Goal: Answer question/provide support

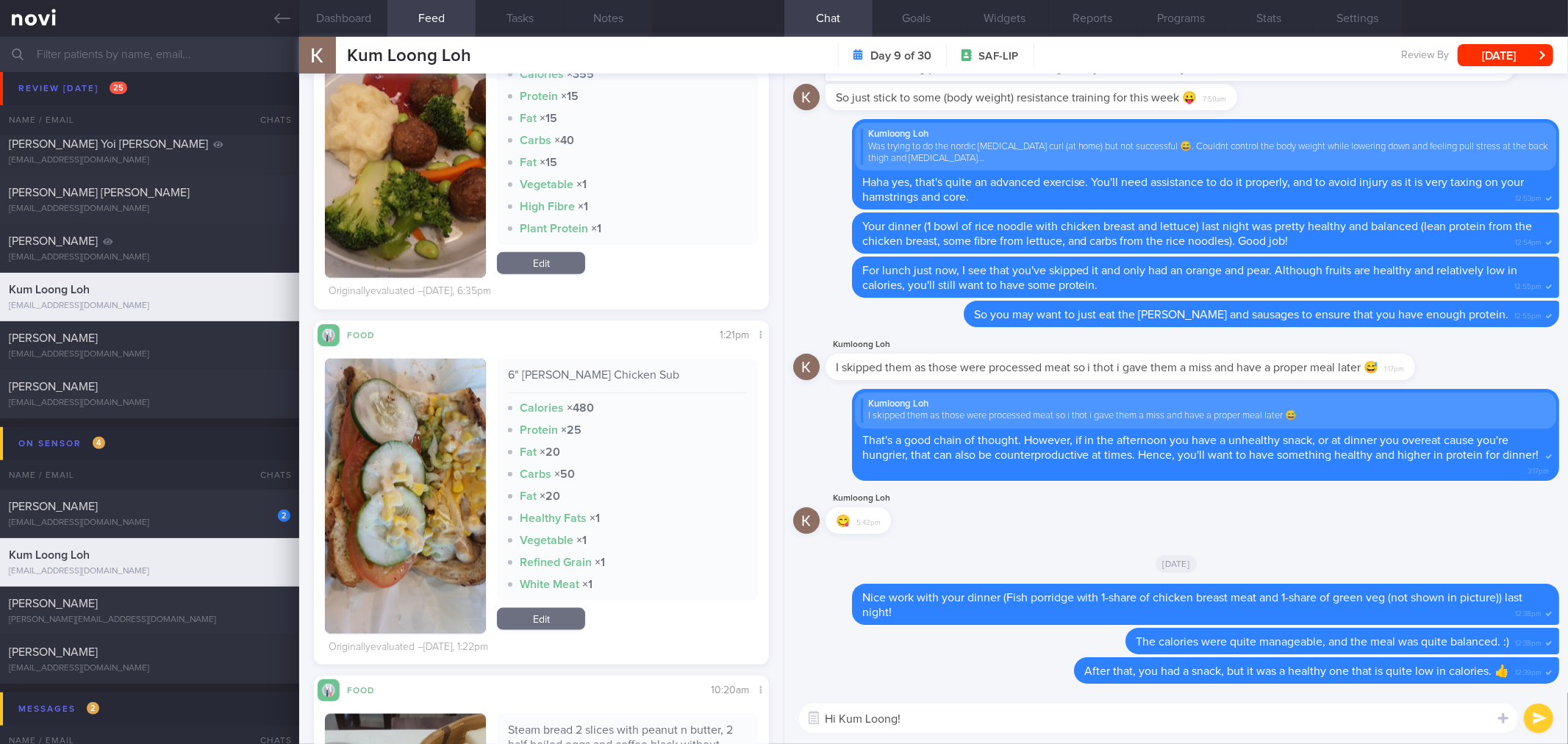
scroll to position [1306, 0]
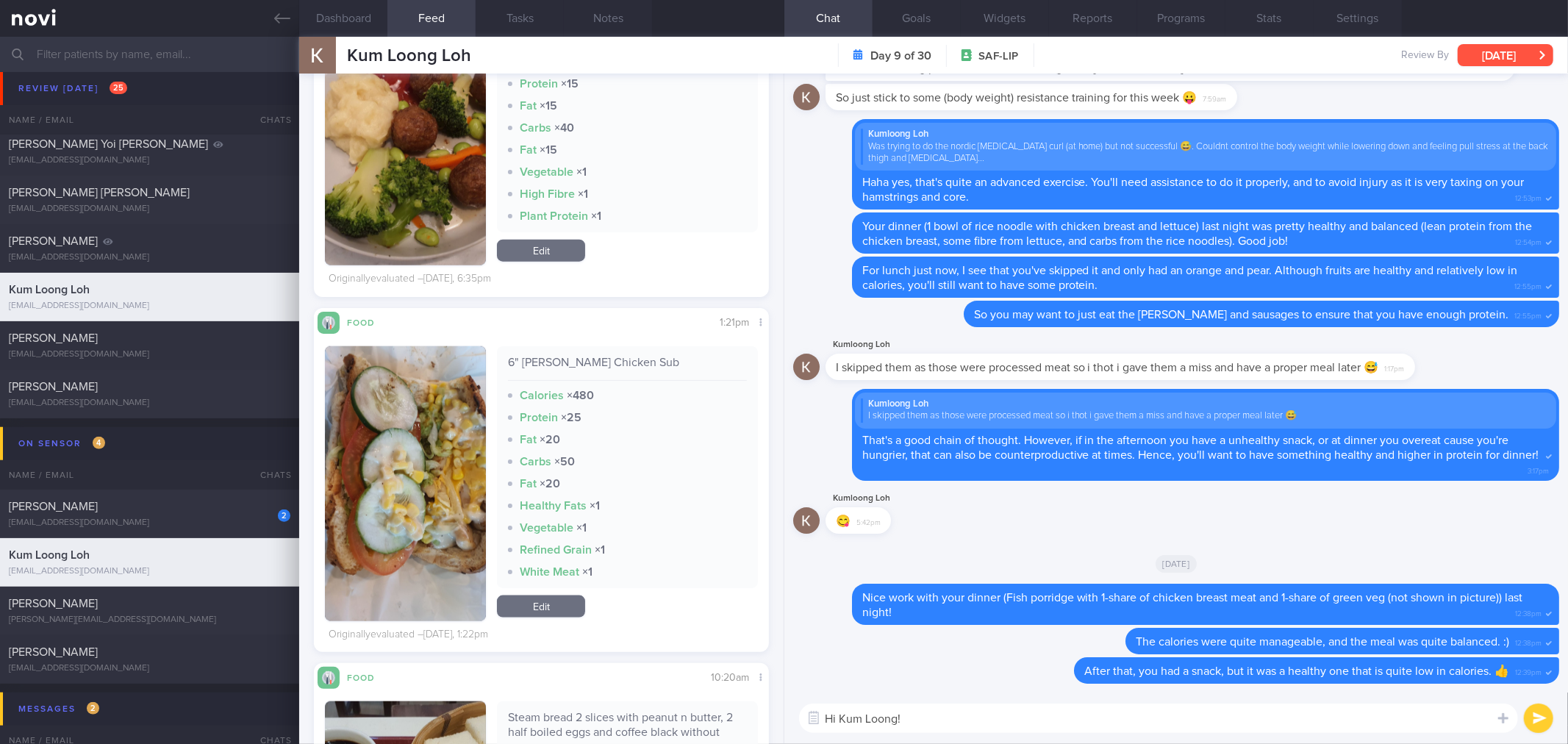
click at [1524, 50] on button "[DATE]" at bounding box center [1506, 54] width 96 height 22
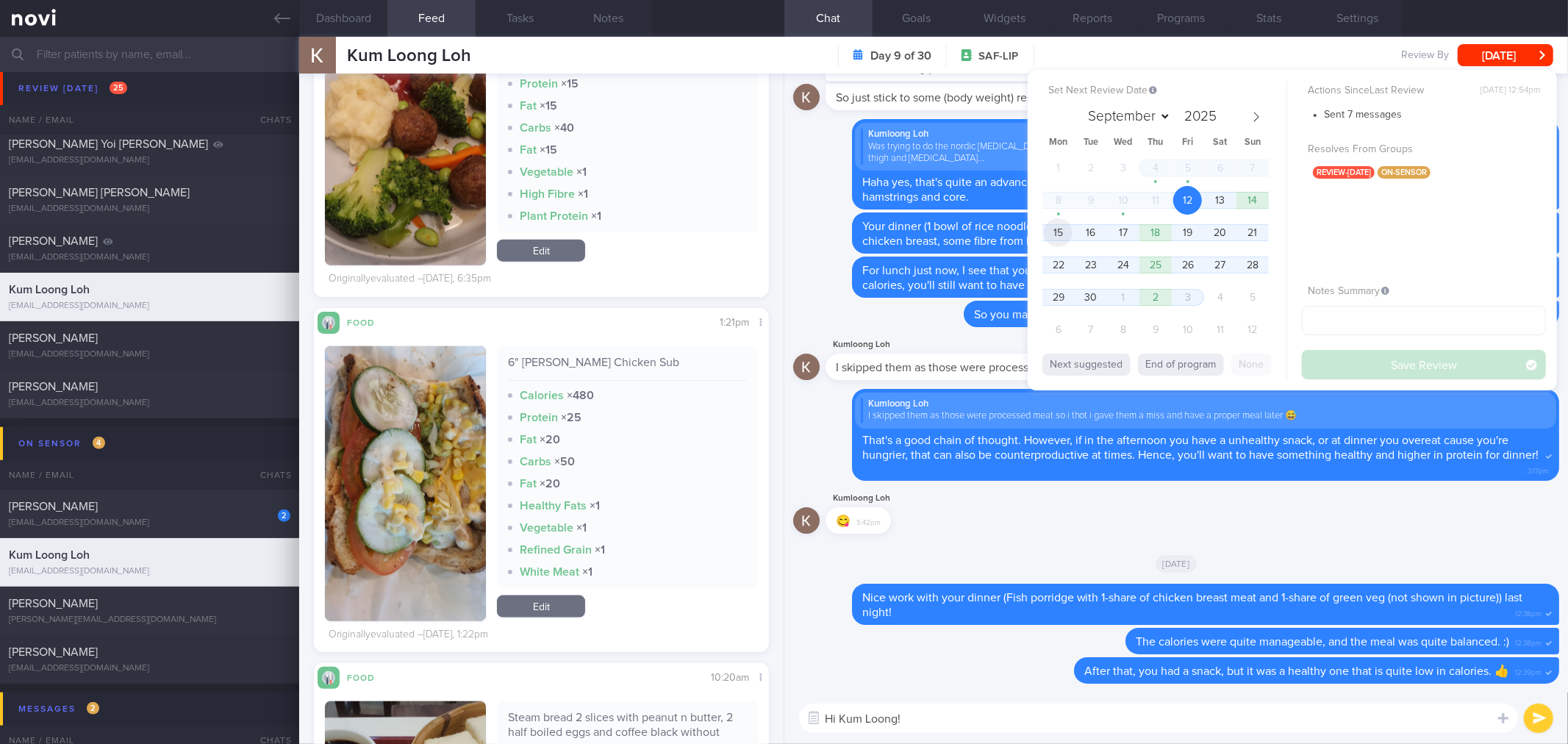
click at [1057, 226] on span "15" at bounding box center [1057, 232] width 28 height 28
drag, startPoint x: 1390, startPoint y: 363, endPoint x: 536, endPoint y: 118, distance: 888.4
click at [1390, 364] on button "Save Review" at bounding box center [1424, 365] width 244 height 29
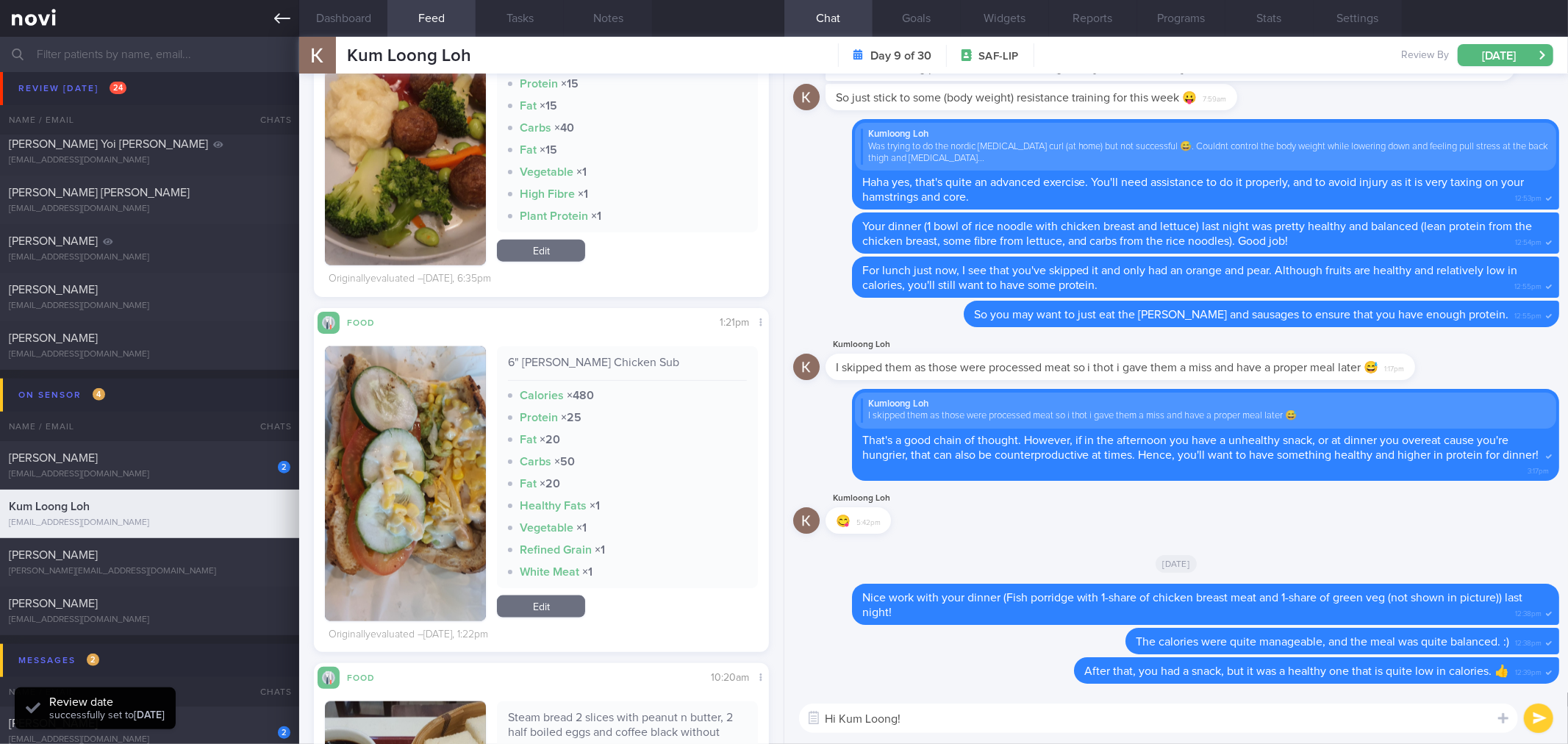
click at [282, 19] on icon at bounding box center [282, 18] width 16 height 11
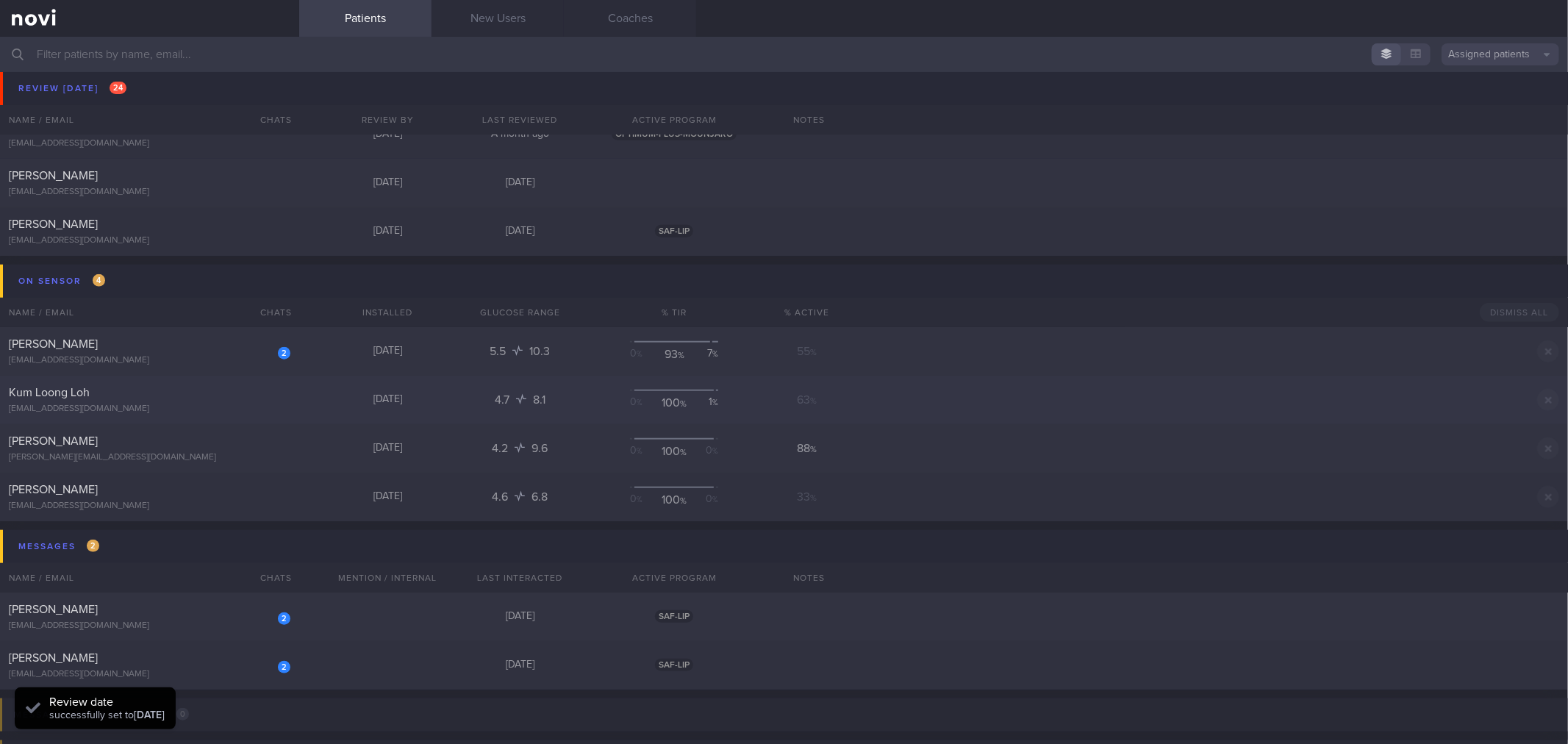
scroll to position [931, 0]
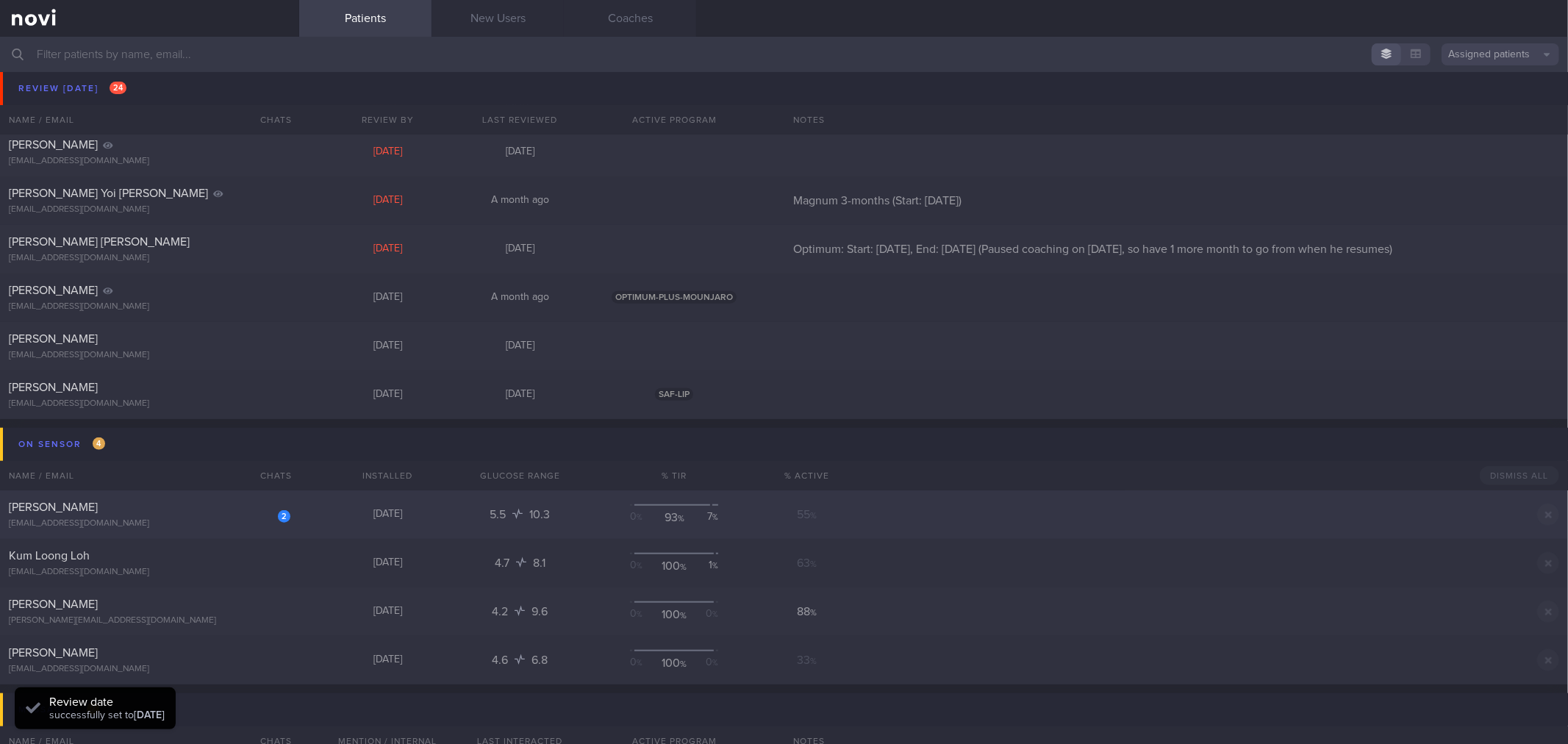
click at [237, 519] on div "[EMAIL_ADDRESS][DOMAIN_NAME]" at bounding box center [150, 524] width 282 height 11
select select "8"
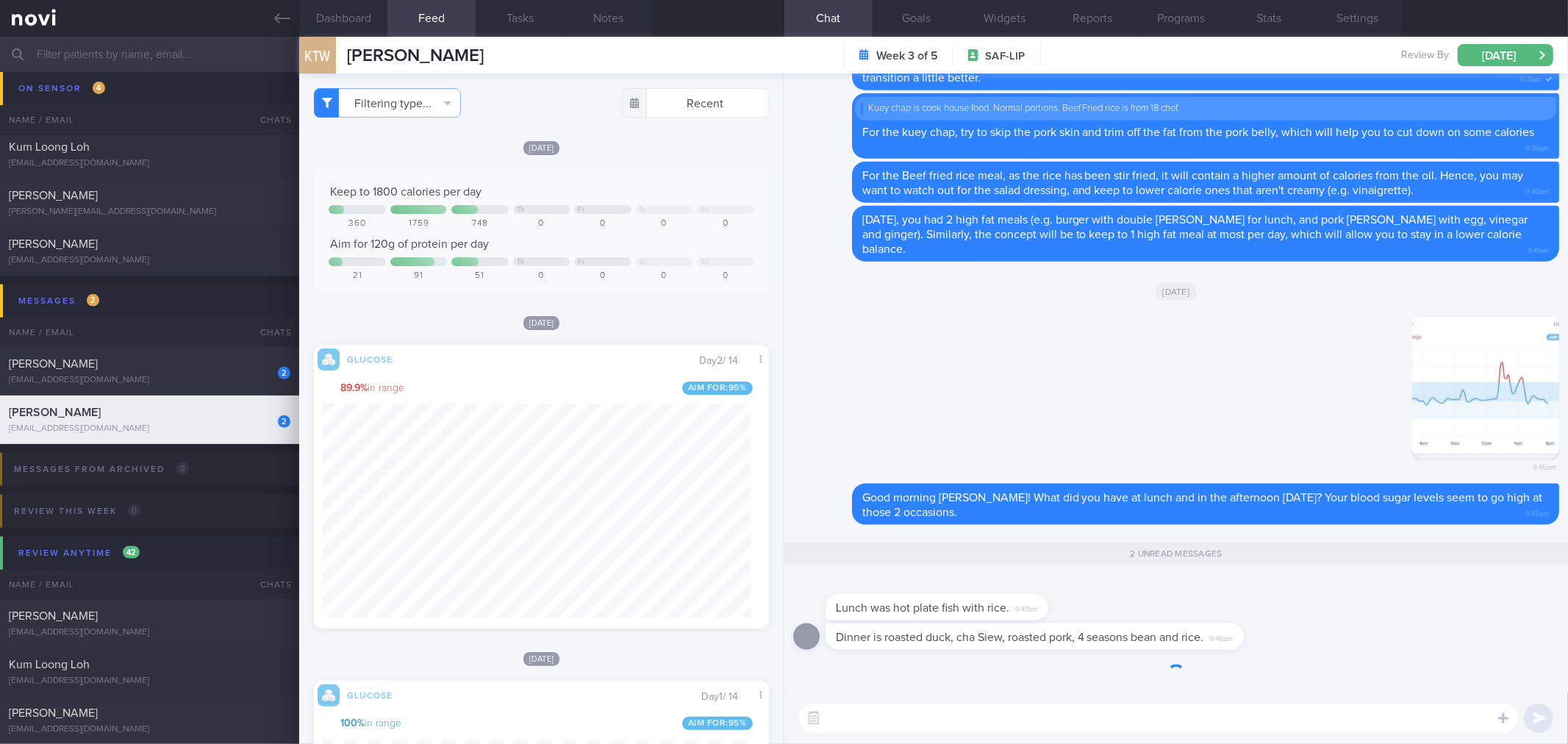
scroll to position [263, 429]
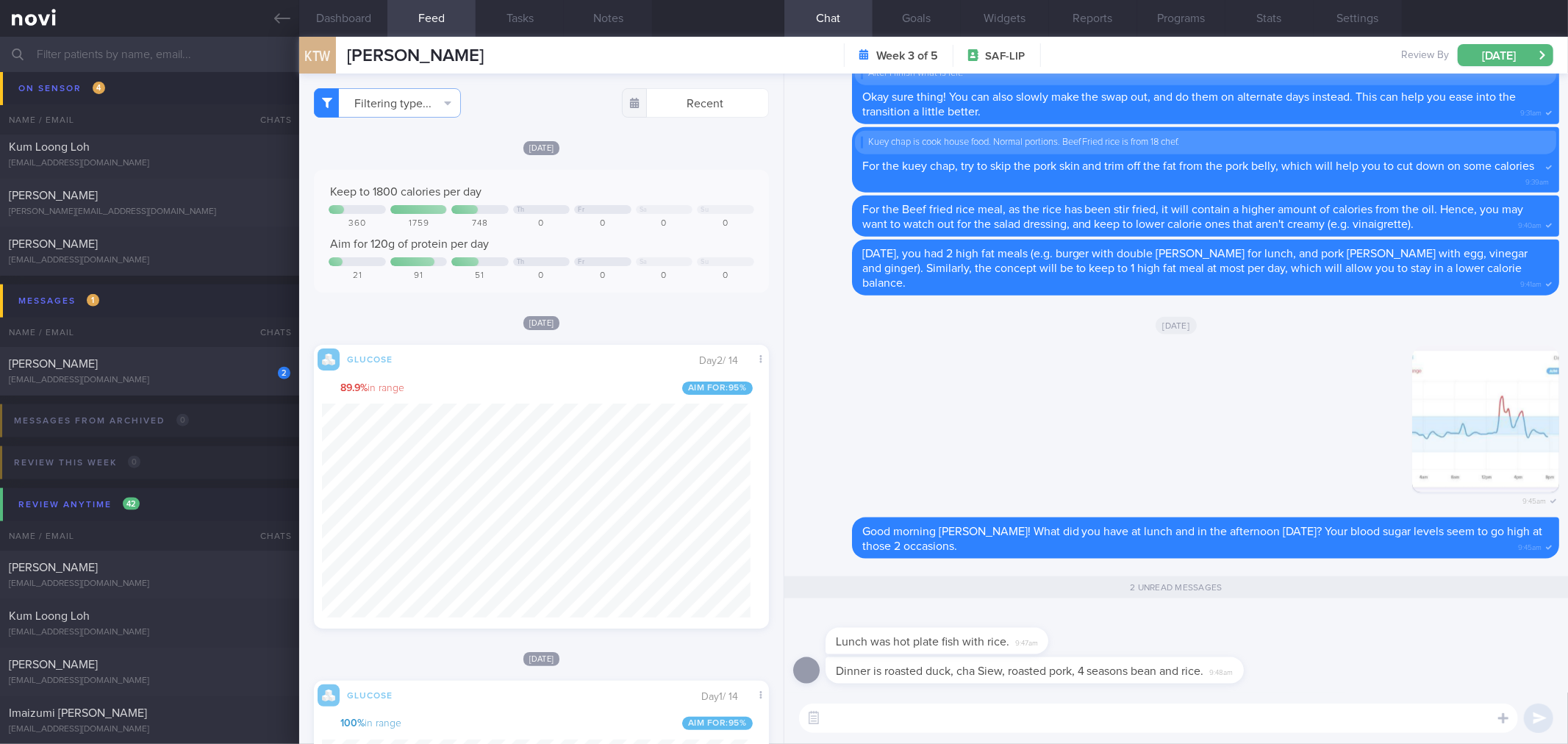
click at [1020, 716] on textarea at bounding box center [1158, 718] width 719 height 29
click at [1007, 714] on textarea at bounding box center [1158, 718] width 719 height 29
drag, startPoint x: 1045, startPoint y: 648, endPoint x: 1128, endPoint y: 648, distance: 83.0
click at [1128, 648] on div "Lunch was hot plate fish with rice. 9:47am" at bounding box center [1176, 634] width 766 height 47
click at [1061, 635] on div "Lunch was hot plate fish with rice. 9:47am" at bounding box center [959, 632] width 267 height 44
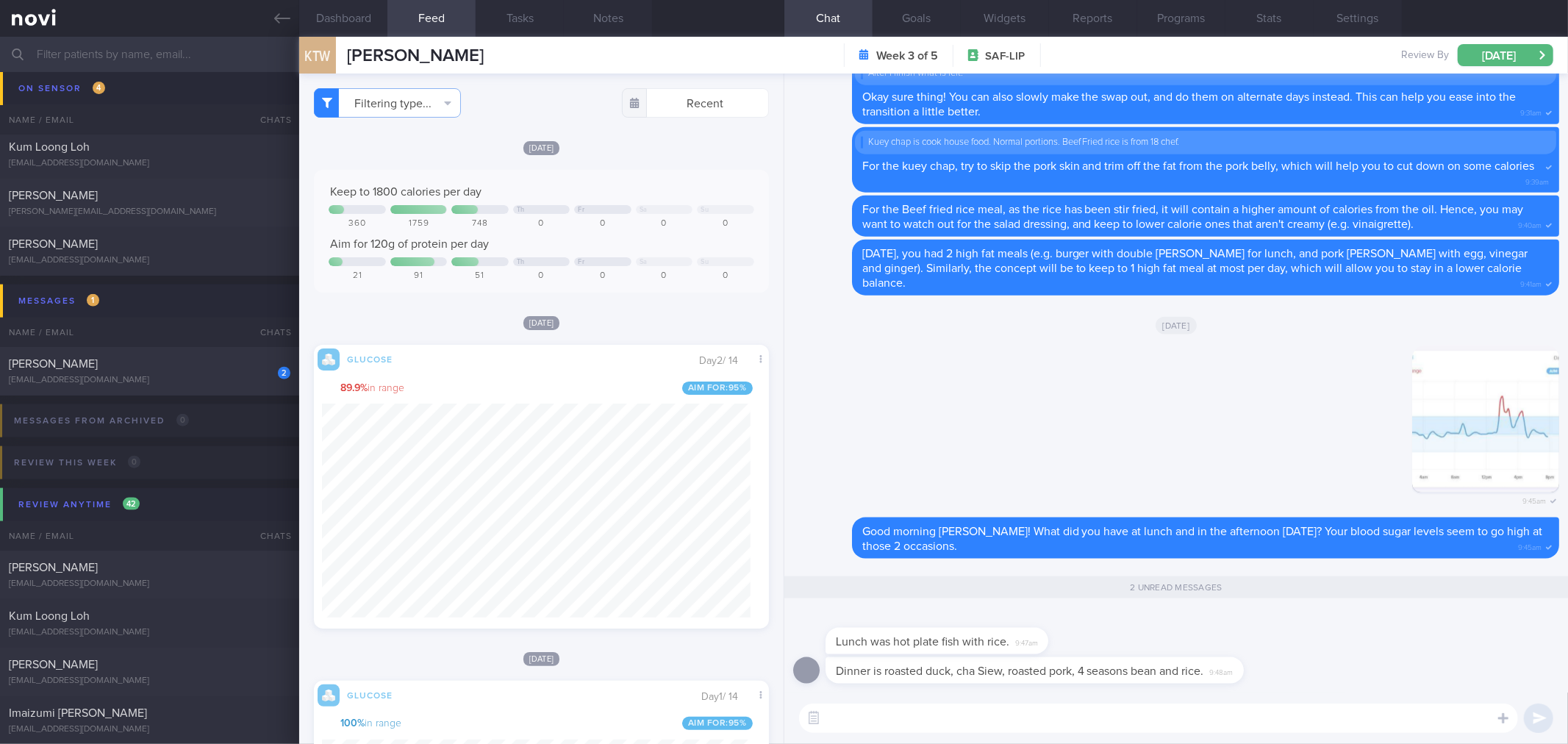
click at [1045, 638] on div "Lunch was hot plate fish with rice. 9:47am" at bounding box center [937, 641] width 223 height 27
drag, startPoint x: 1045, startPoint y: 639, endPoint x: 1200, endPoint y: 644, distance: 155.1
click at [1211, 639] on div "Lunch was hot plate fish with rice. 9:47am" at bounding box center [1176, 634] width 766 height 47
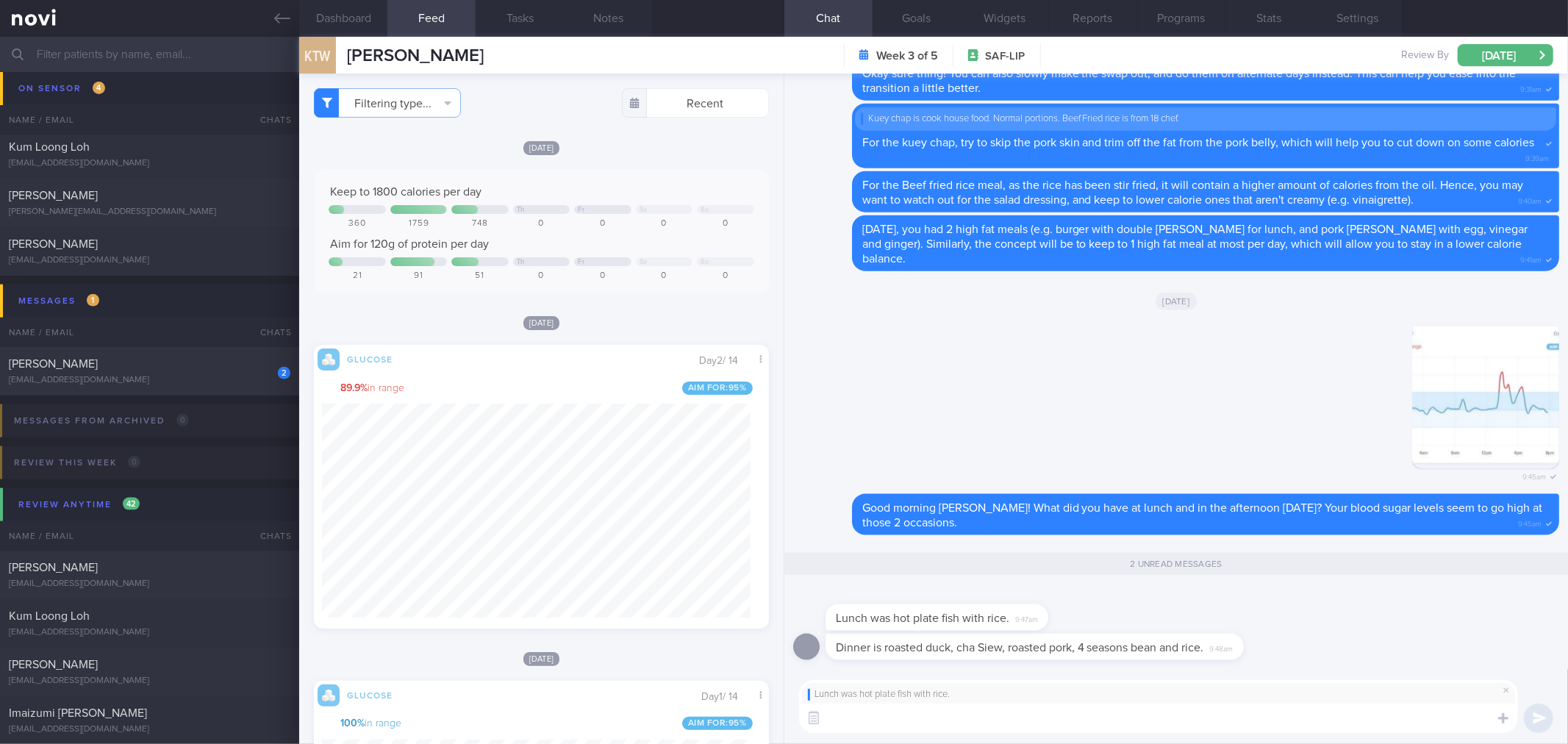
click at [1077, 716] on textarea at bounding box center [1158, 718] width 719 height 29
type textarea "Alright. Try to reduce the portion of rice, as your blood sugar levels seem to …"
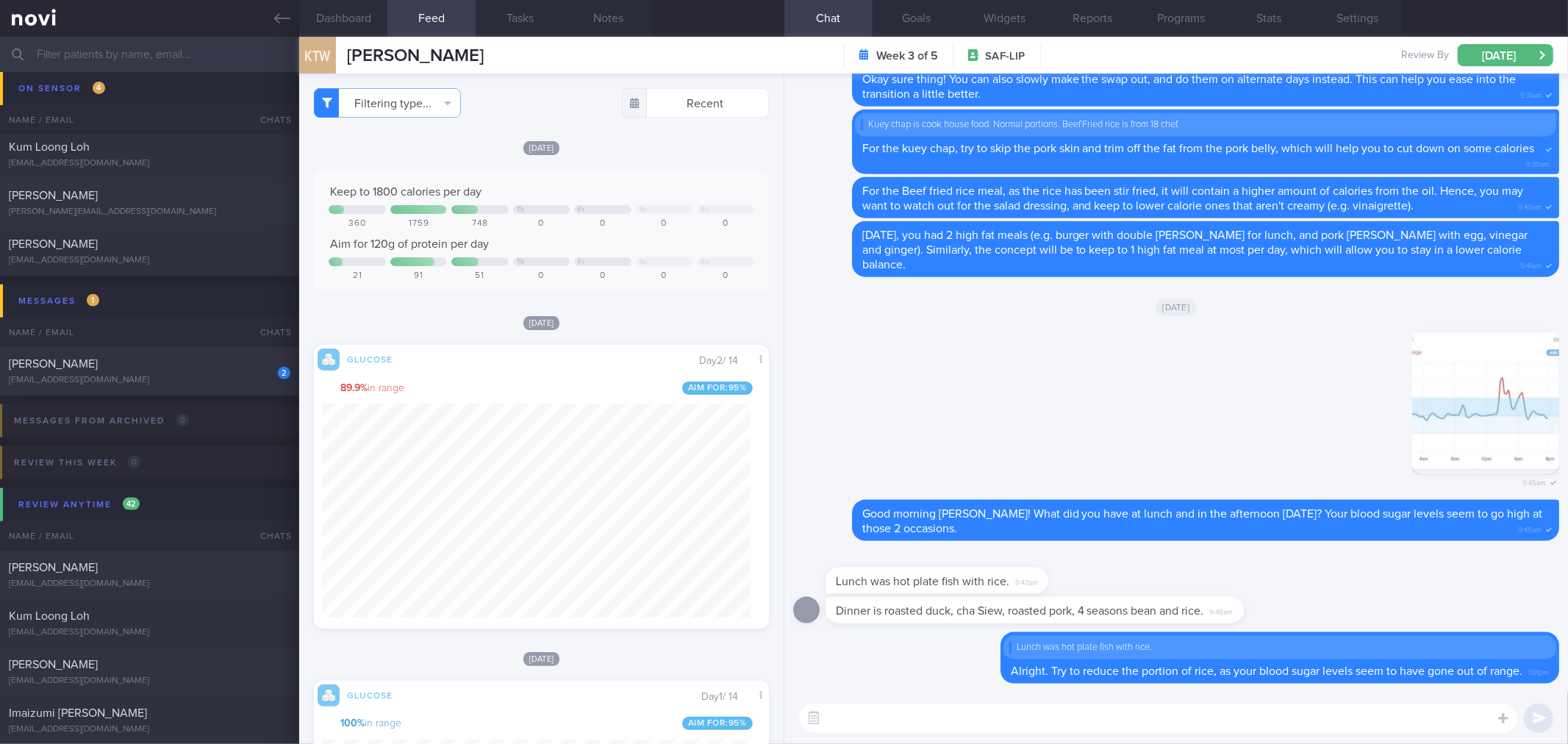
click at [1062, 728] on textarea at bounding box center [1158, 718] width 719 height 29
type textarea "You can also have some vegetables with it for fibre, which can also help to red…"
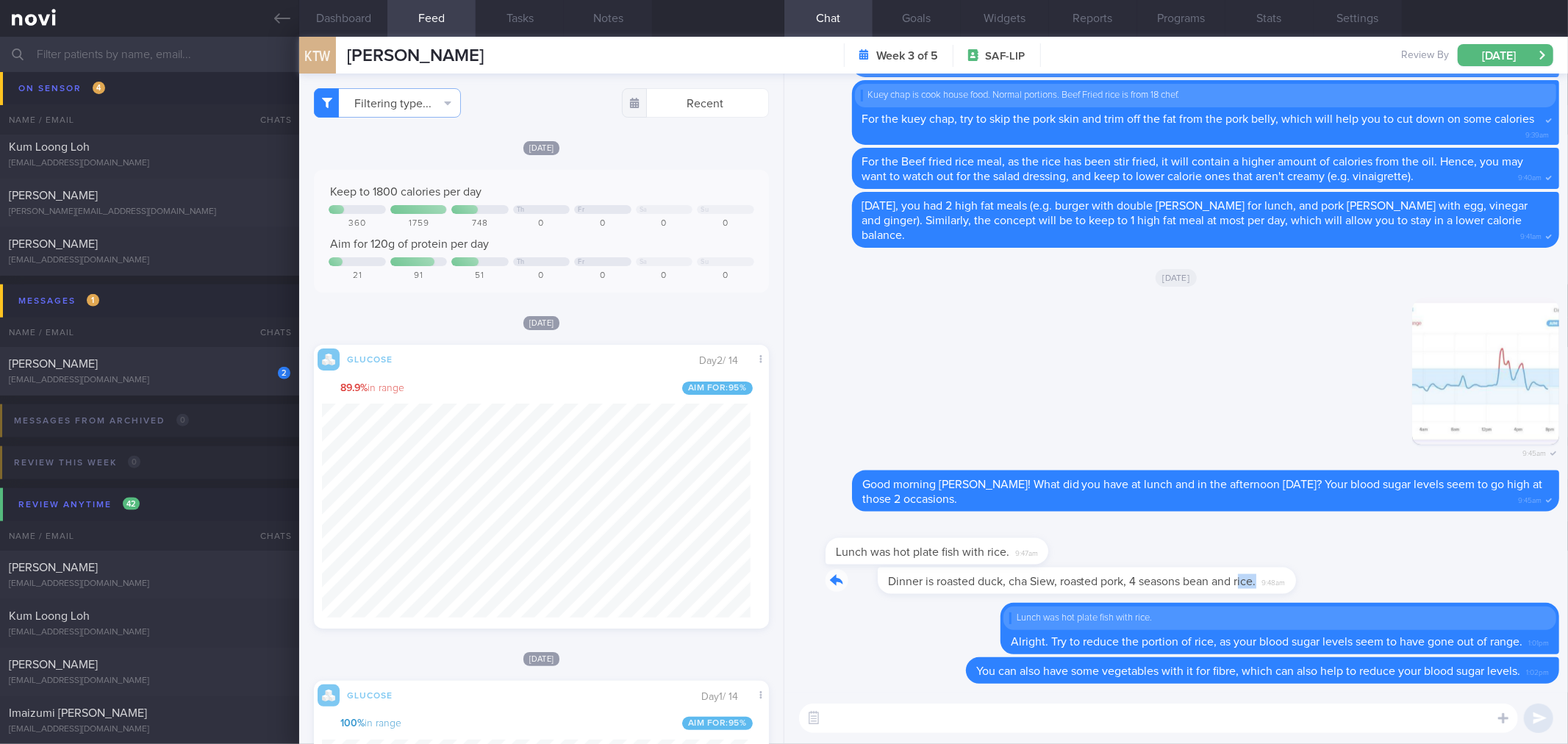
drag, startPoint x: 1190, startPoint y: 593, endPoint x: 1274, endPoint y: 593, distance: 84.0
click at [1274, 593] on div "Dinner is roasted duck, cha Siew, roasted pork, 4 seasons bean and rice. 9:48am" at bounding box center [1057, 580] width 463 height 27
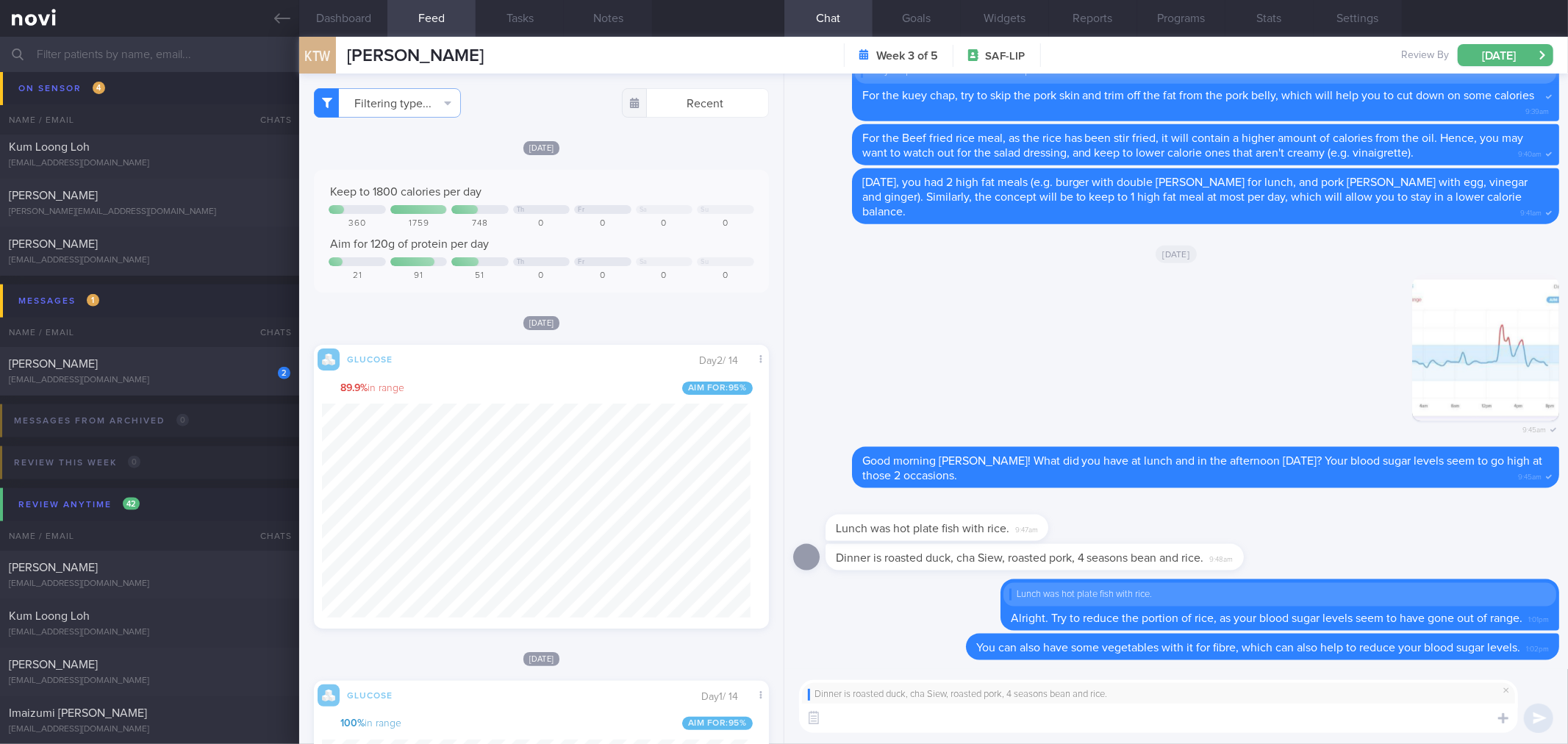
click at [1117, 720] on textarea at bounding box center [1158, 718] width 719 height 29
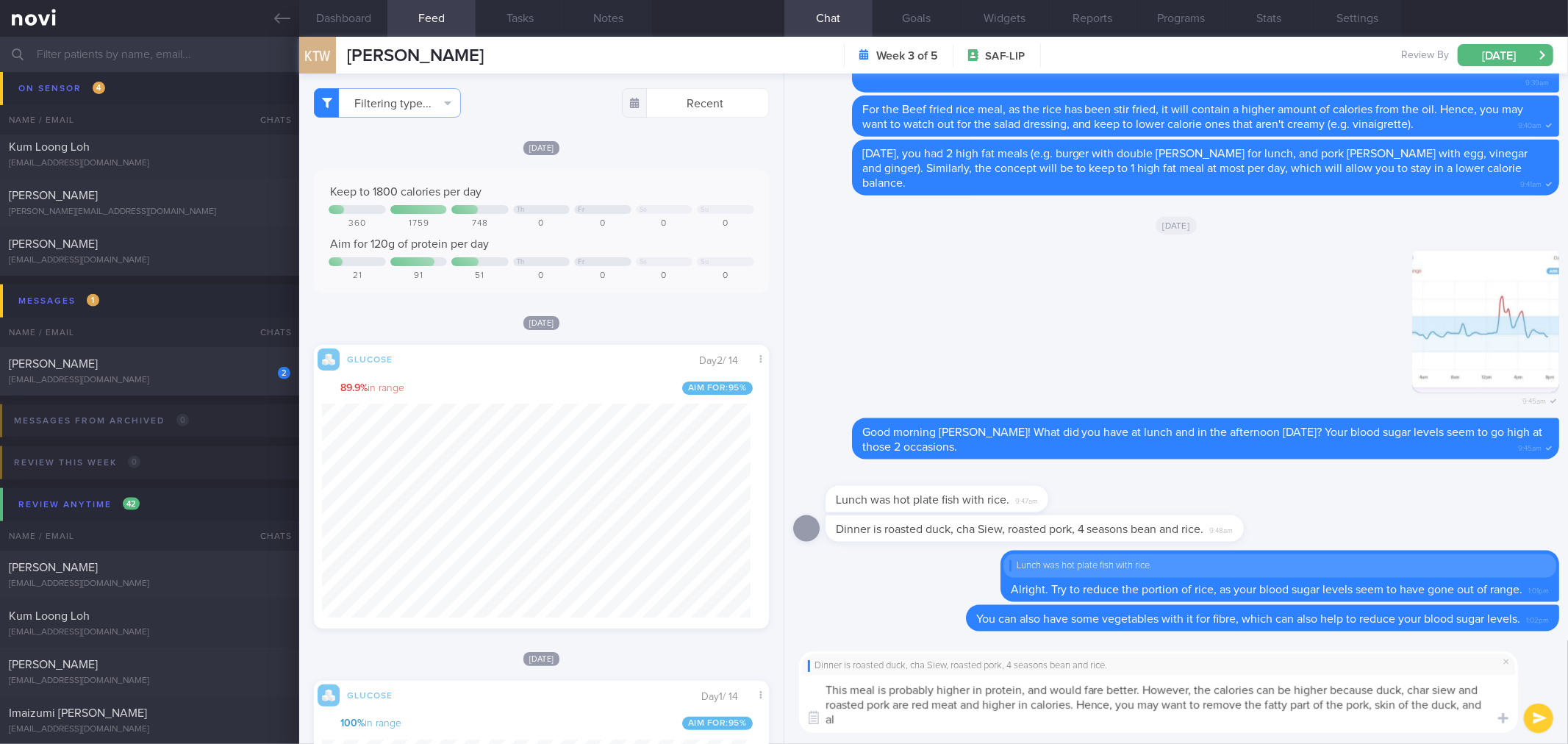
scroll to position [0, 0]
type textarea "This meal is probably higher in protein, and would fare better. However, the ca…"
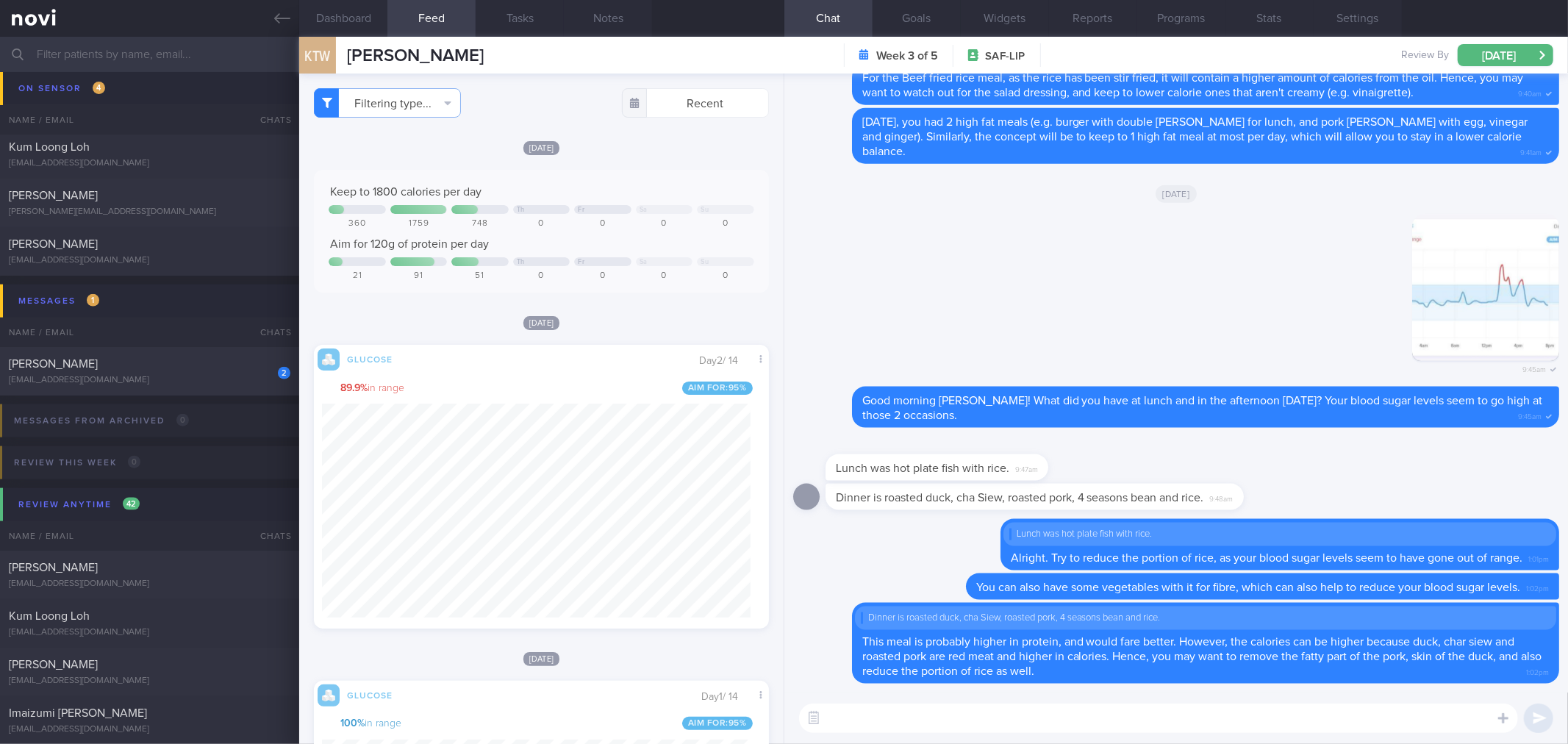
type textarea "I"
type textarea "At 3pm [DATE], did you eat anything?"
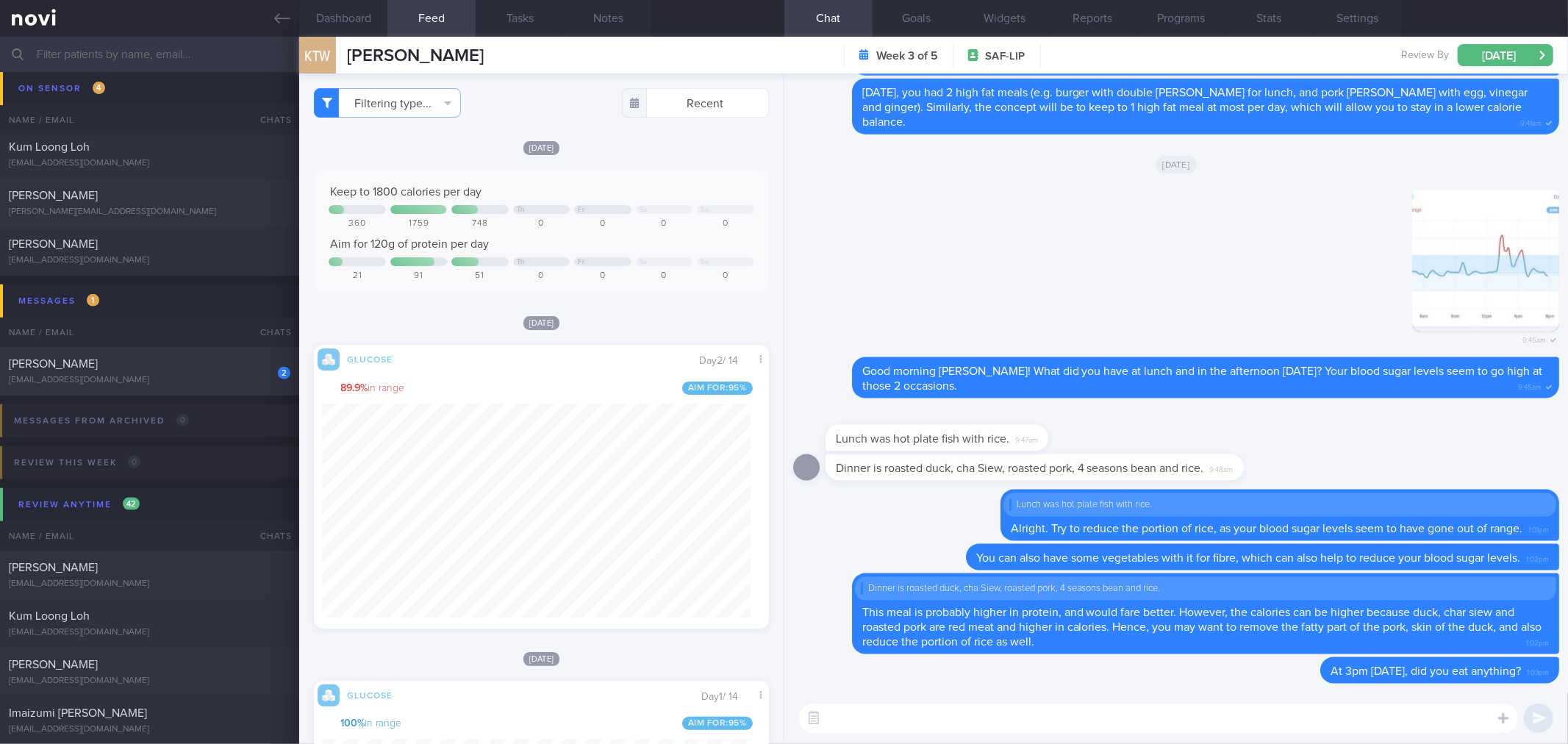
drag, startPoint x: 288, startPoint y: 19, endPoint x: 288, endPoint y: 43, distance: 24.0
click at [288, 22] on icon at bounding box center [282, 19] width 16 height 16
